Goal: Task Accomplishment & Management: Manage account settings

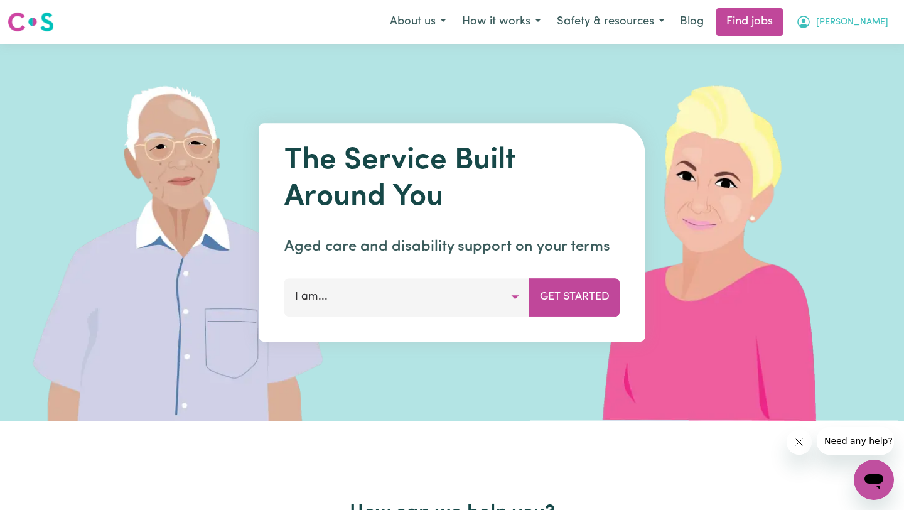
click at [845, 14] on button "[PERSON_NAME]" at bounding box center [842, 22] width 109 height 26
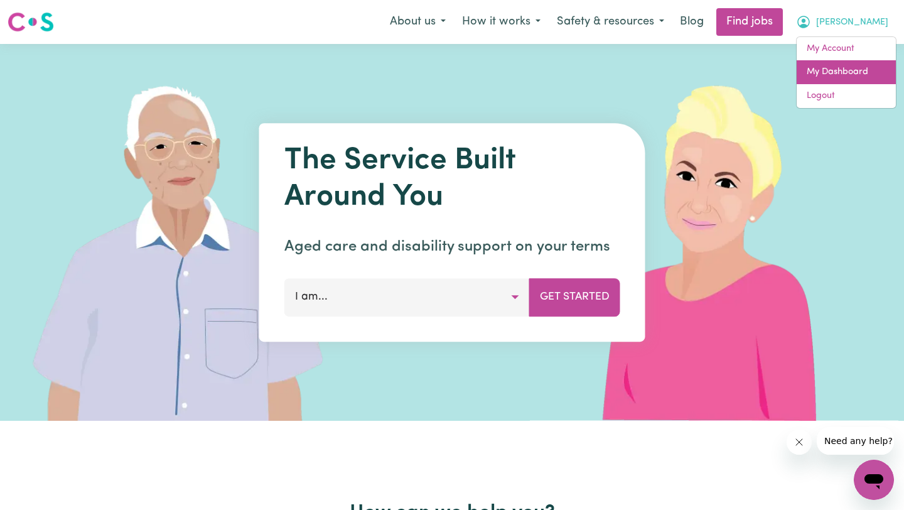
click at [827, 73] on link "My Dashboard" at bounding box center [846, 72] width 99 height 24
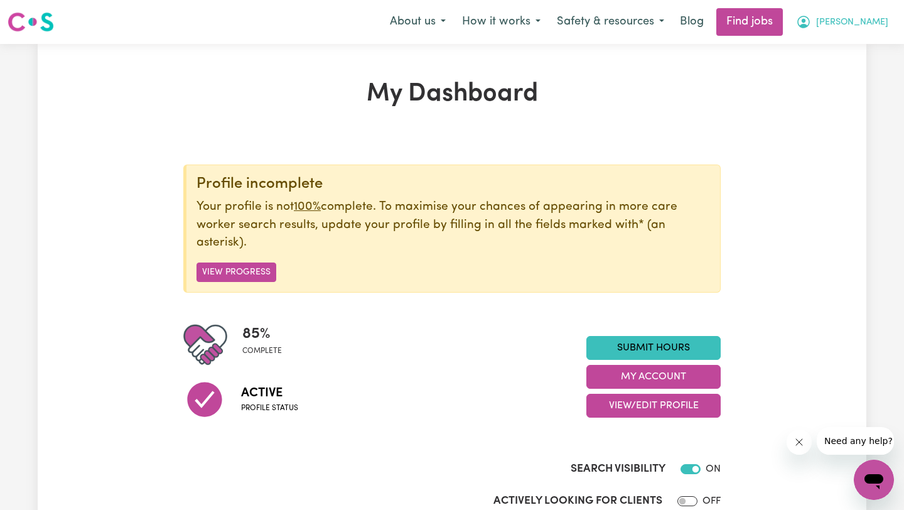
click at [851, 27] on span "[PERSON_NAME]" at bounding box center [853, 23] width 72 height 14
click at [835, 45] on link "My Account" at bounding box center [846, 49] width 99 height 24
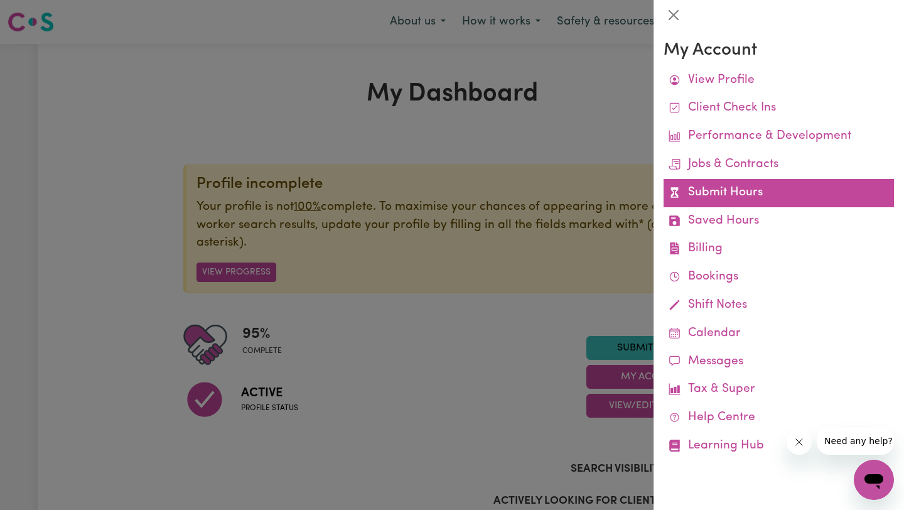
click at [783, 186] on link "Submit Hours" at bounding box center [779, 193] width 231 height 28
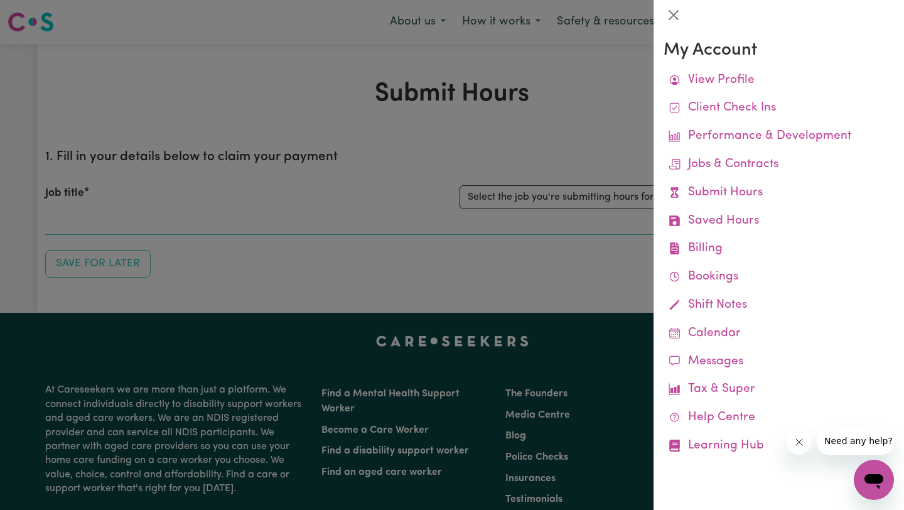
click at [528, 177] on div at bounding box center [452, 255] width 904 height 510
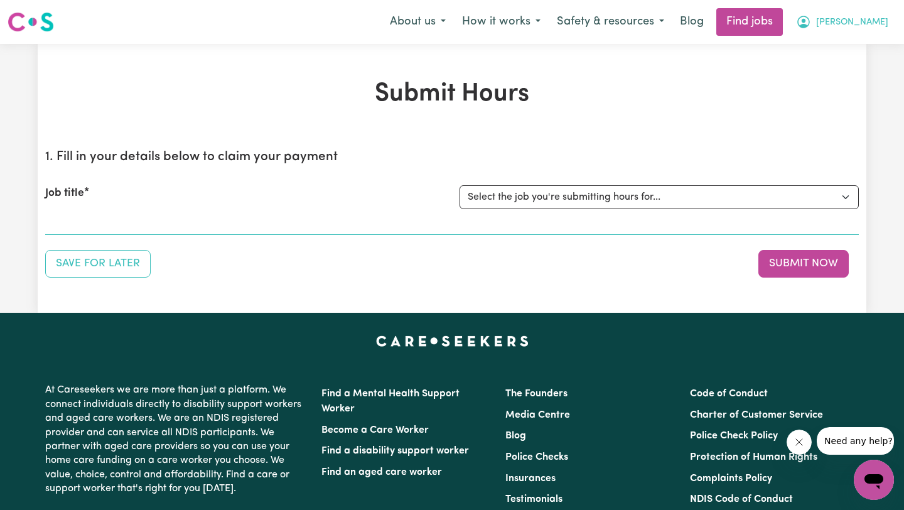
click at [856, 23] on span "[PERSON_NAME]" at bounding box center [853, 23] width 72 height 14
click at [837, 55] on link "My Account" at bounding box center [846, 49] width 99 height 24
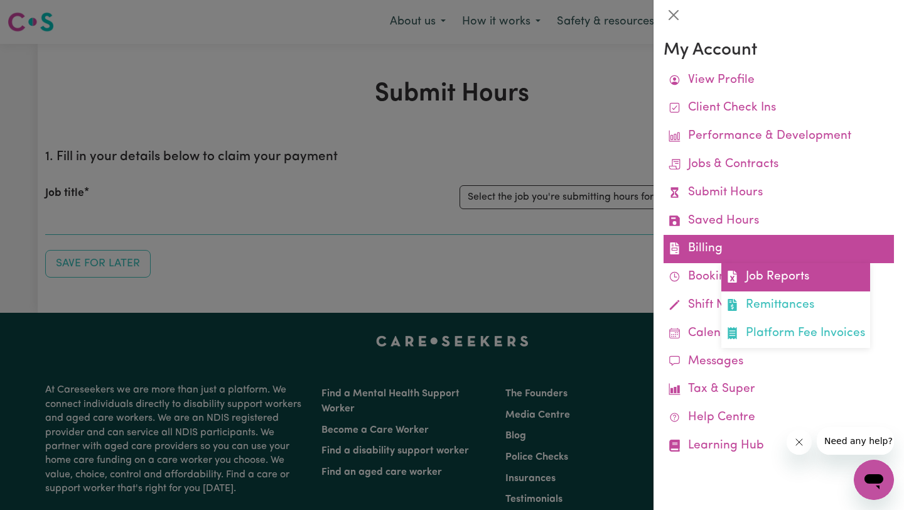
click at [773, 284] on link "Job Reports" at bounding box center [796, 277] width 149 height 28
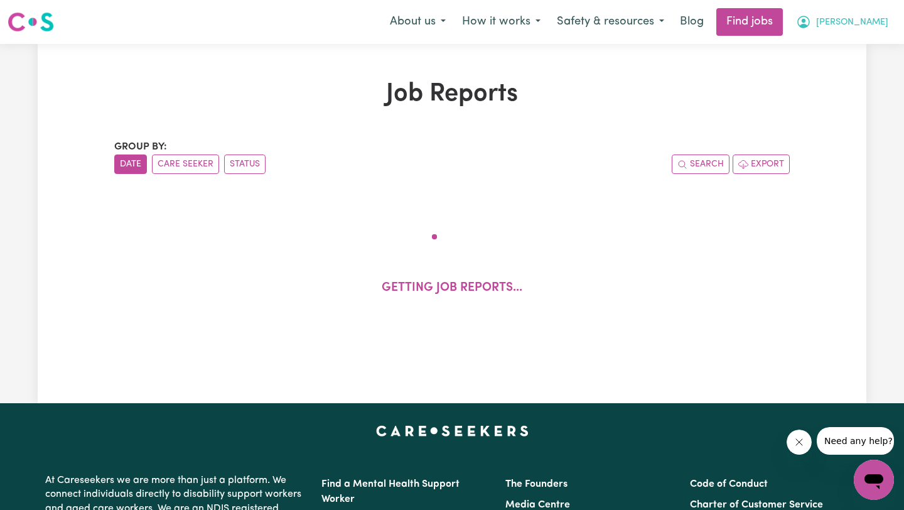
click at [834, 31] on button "[PERSON_NAME]" at bounding box center [842, 22] width 109 height 26
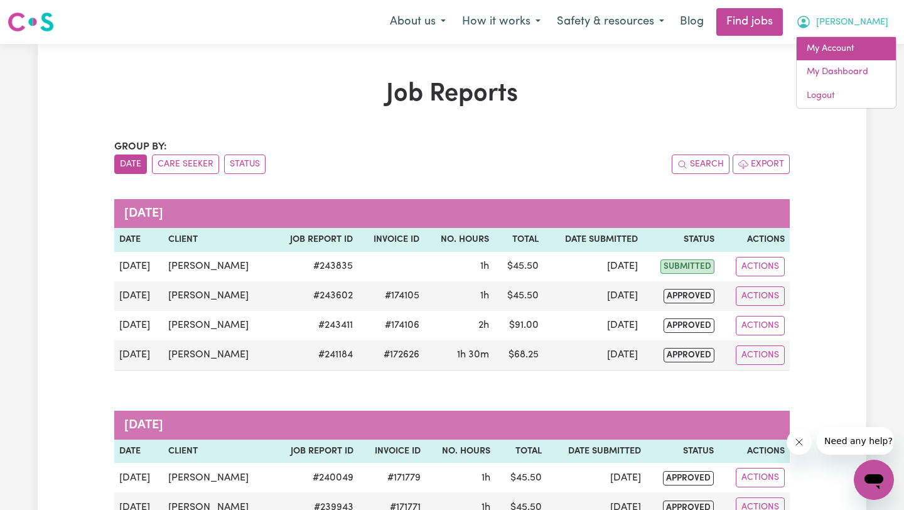
click at [830, 57] on link "My Account" at bounding box center [846, 49] width 99 height 24
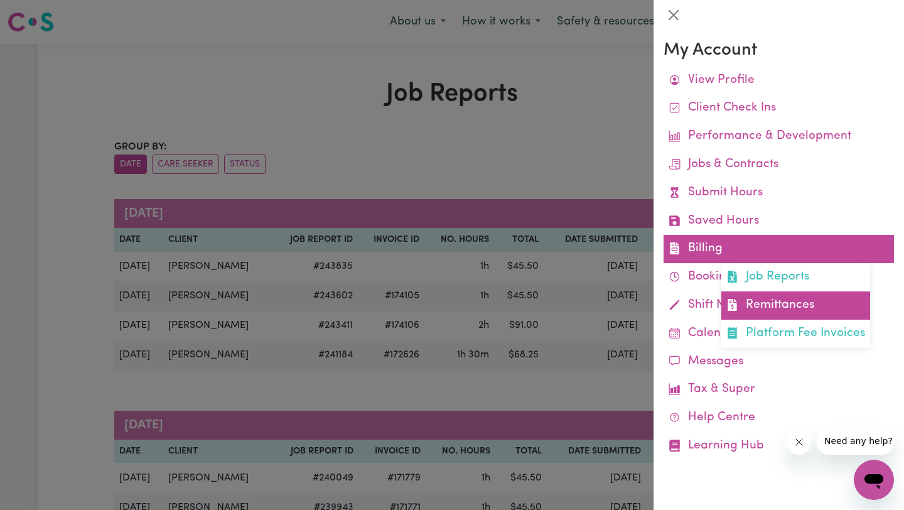
click at [737, 300] on icon at bounding box center [733, 305] width 12 height 12
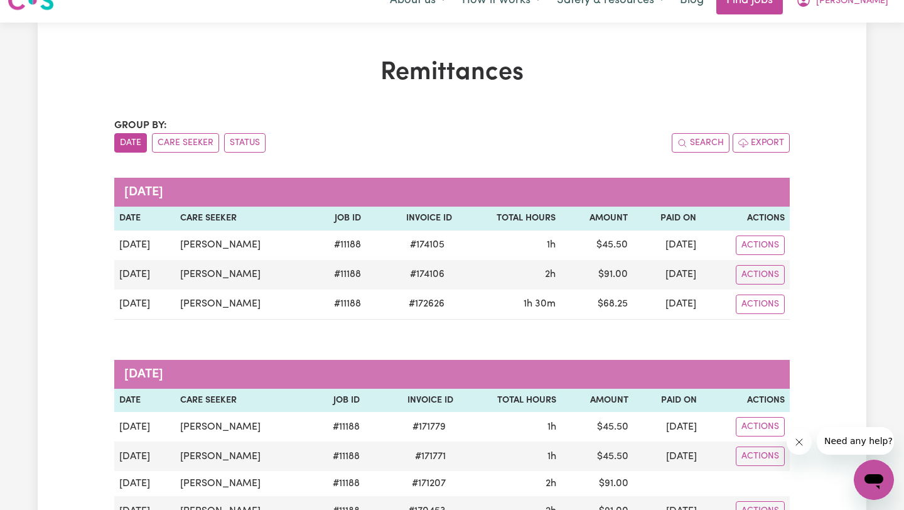
scroll to position [29, 0]
